Goal: Task Accomplishment & Management: Use online tool/utility

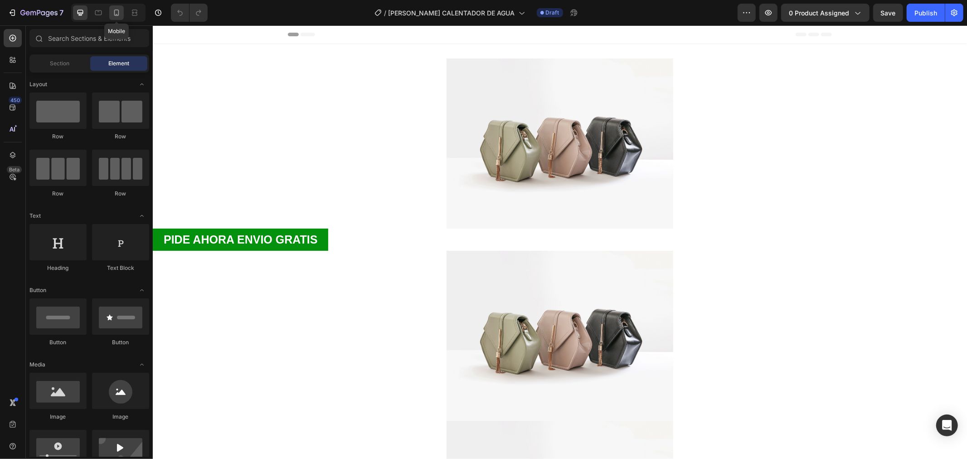
click at [112, 9] on icon at bounding box center [116, 12] width 9 height 9
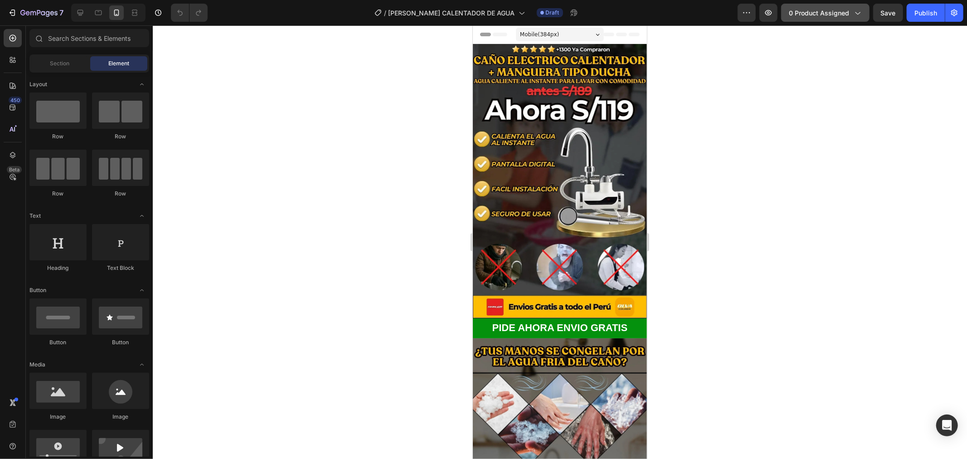
click at [843, 11] on span "0 product assigned" at bounding box center [819, 13] width 60 height 10
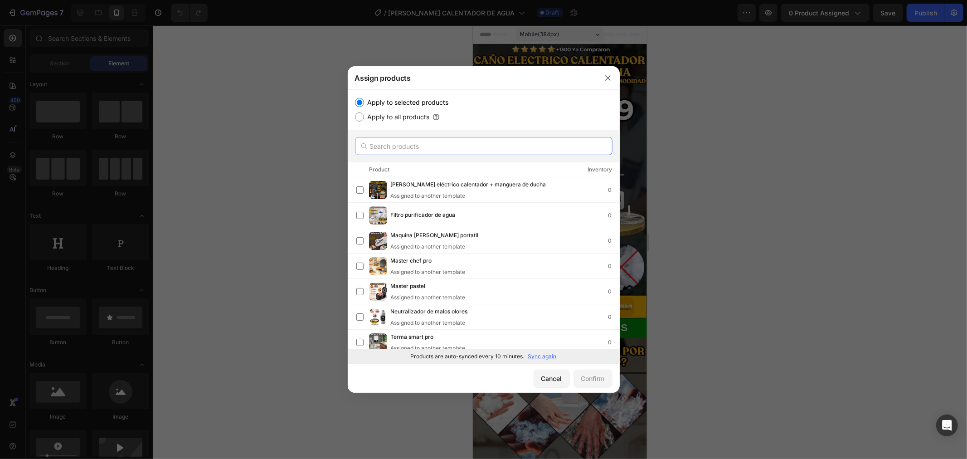
click at [415, 144] on input "text" at bounding box center [484, 146] width 258 height 18
type input "[PERSON_NAME]"
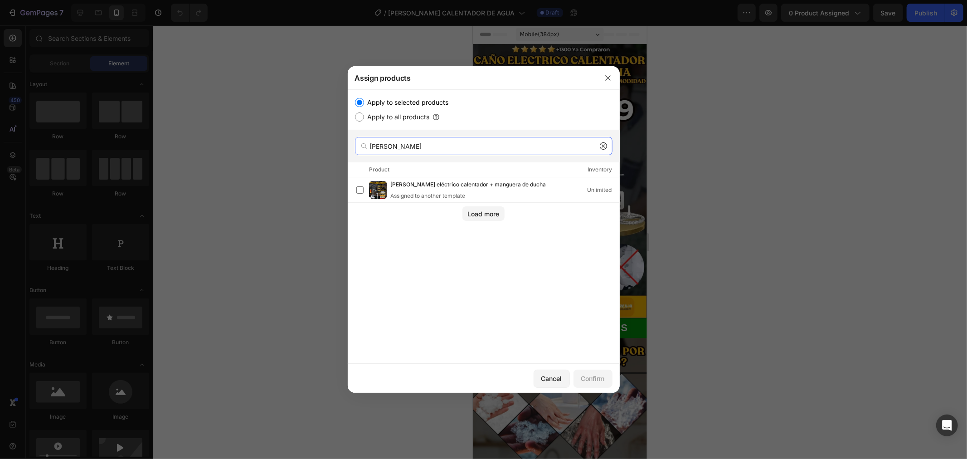
drag, startPoint x: 388, startPoint y: 146, endPoint x: 351, endPoint y: 144, distance: 37.7
click at [351, 144] on div "[PERSON_NAME]" at bounding box center [484, 146] width 272 height 33
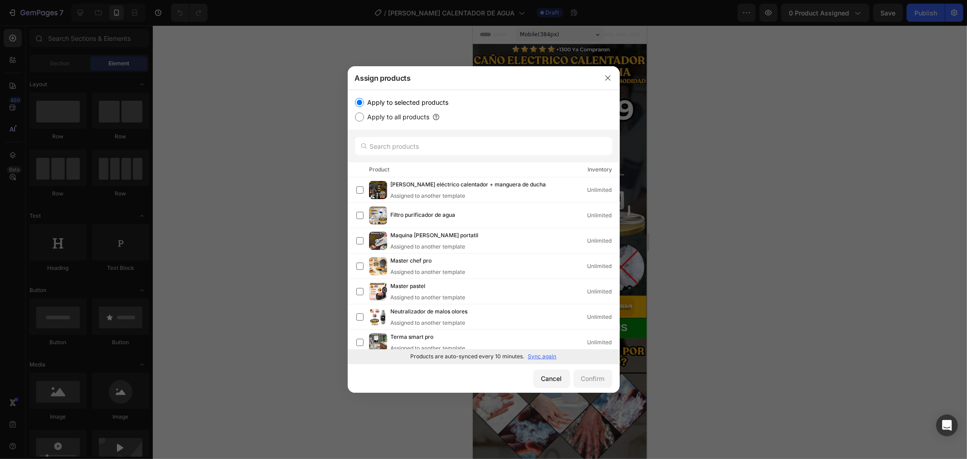
click at [539, 356] on p "Sync again" at bounding box center [542, 356] width 29 height 8
click at [435, 145] on input "text" at bounding box center [484, 146] width 258 height 18
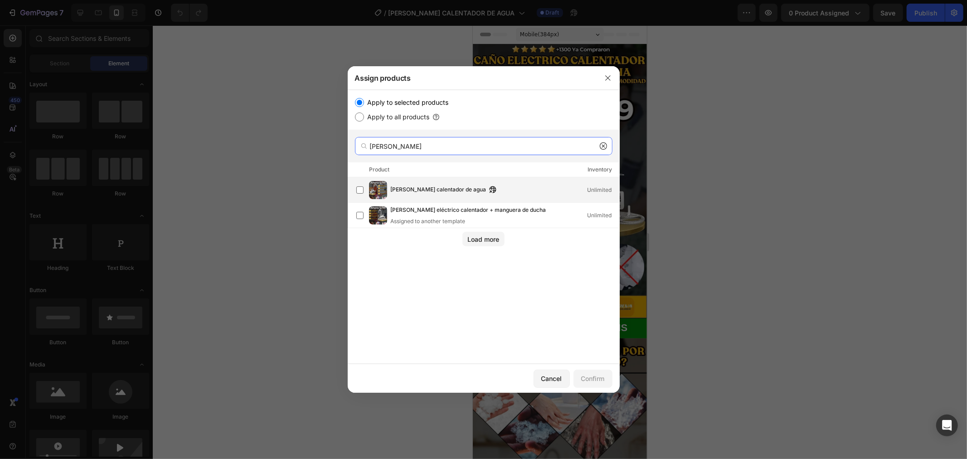
type input "[PERSON_NAME]"
click at [403, 193] on span "[PERSON_NAME] calentador de agua" at bounding box center [439, 190] width 96 height 10
click at [606, 382] on button "Confirm" at bounding box center [593, 379] width 39 height 18
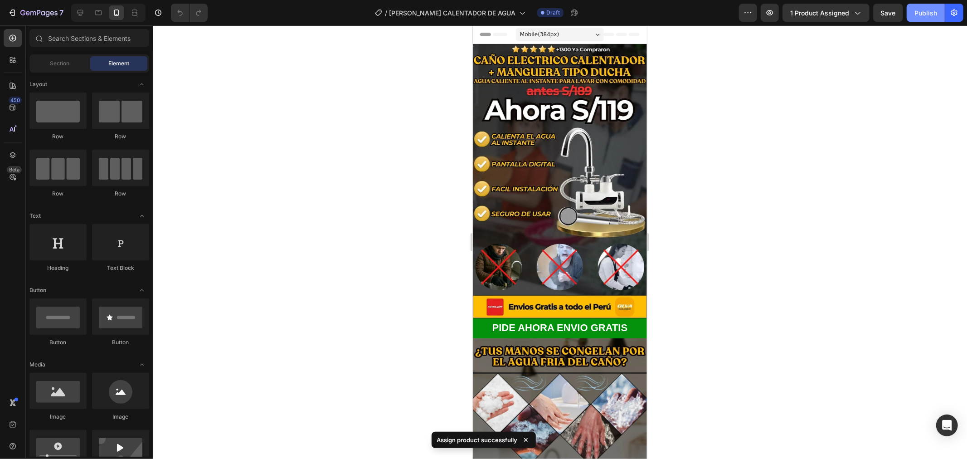
click at [919, 11] on div "Publish" at bounding box center [926, 13] width 23 height 10
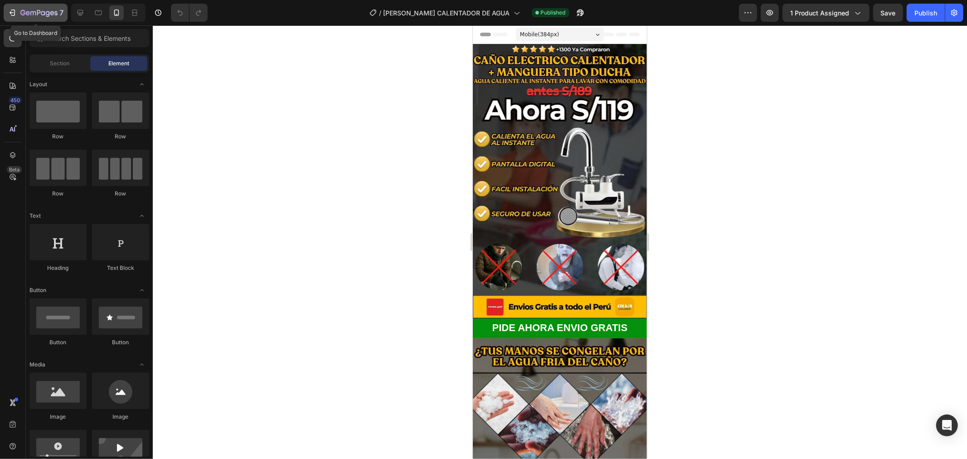
click at [47, 10] on icon "button" at bounding box center [38, 14] width 37 height 8
